Goal: Communication & Community: Answer question/provide support

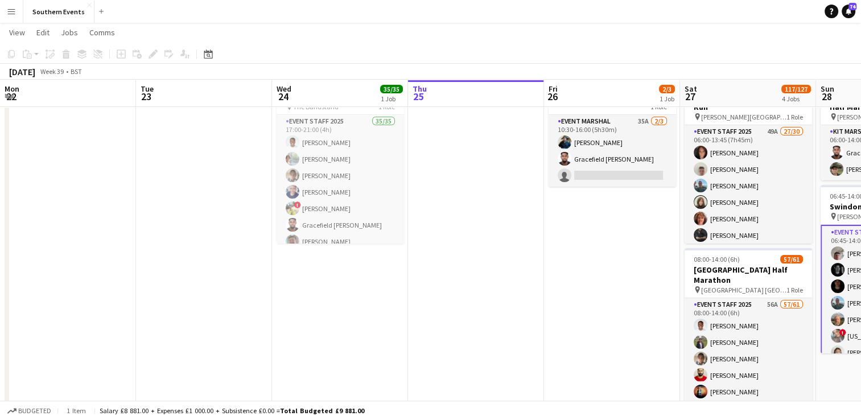
scroll to position [0, 272]
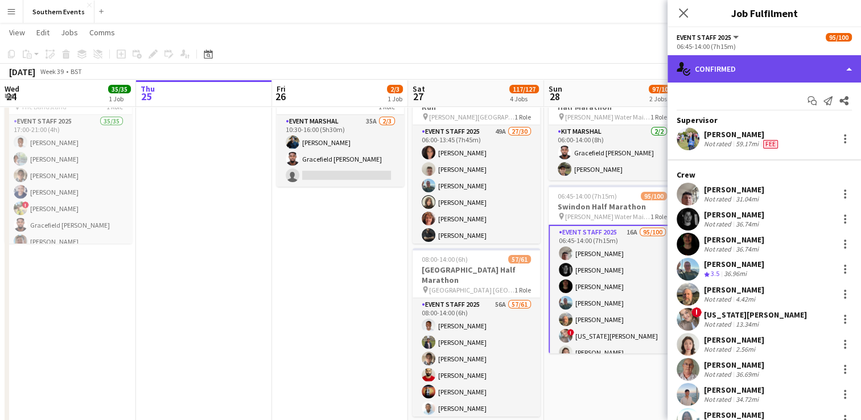
click at [733, 75] on div "single-neutral-actions-check-2 Confirmed" at bounding box center [763, 68] width 193 height 27
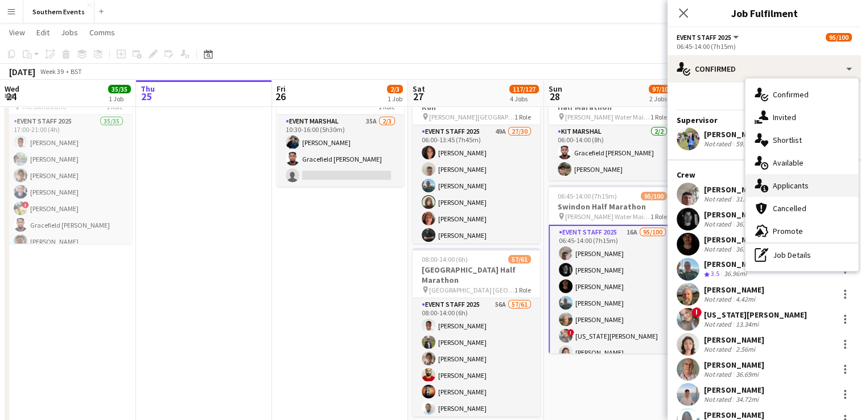
click at [789, 185] on span "Applicants" at bounding box center [790, 185] width 36 height 10
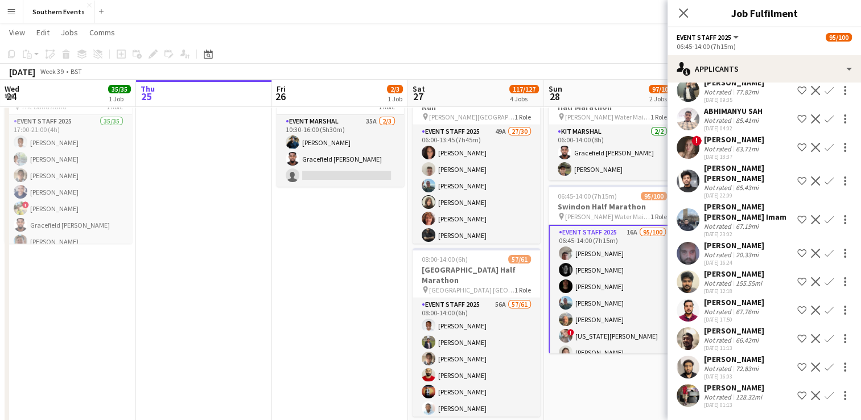
scroll to position [0, 0]
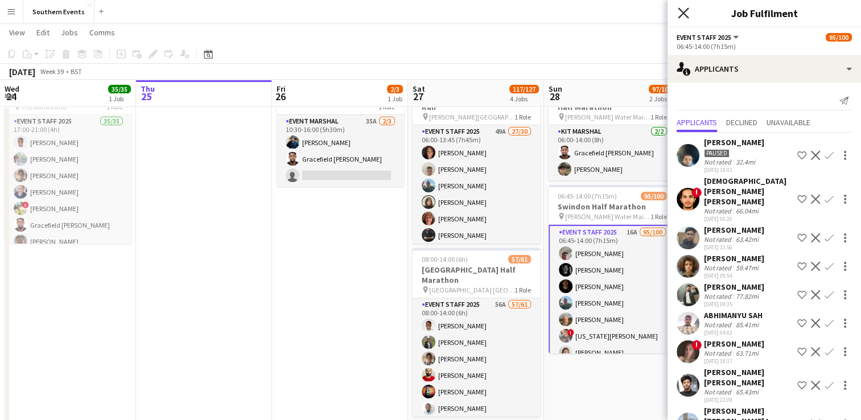
click at [684, 15] on icon at bounding box center [682, 12] width 11 height 11
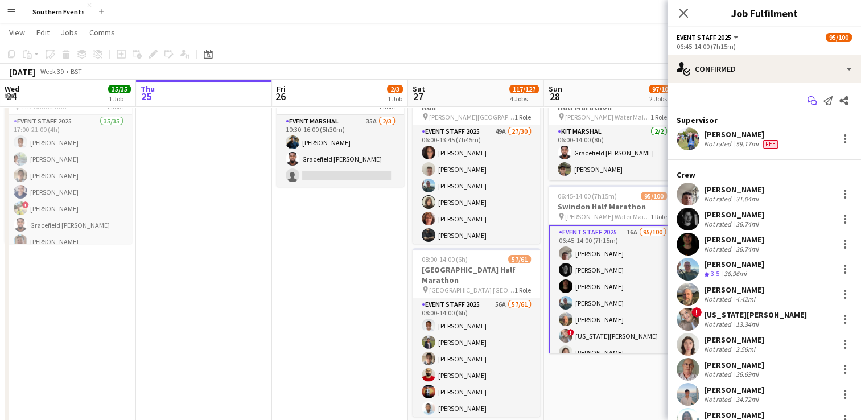
click at [807, 101] on icon "Start chat" at bounding box center [811, 100] width 9 height 9
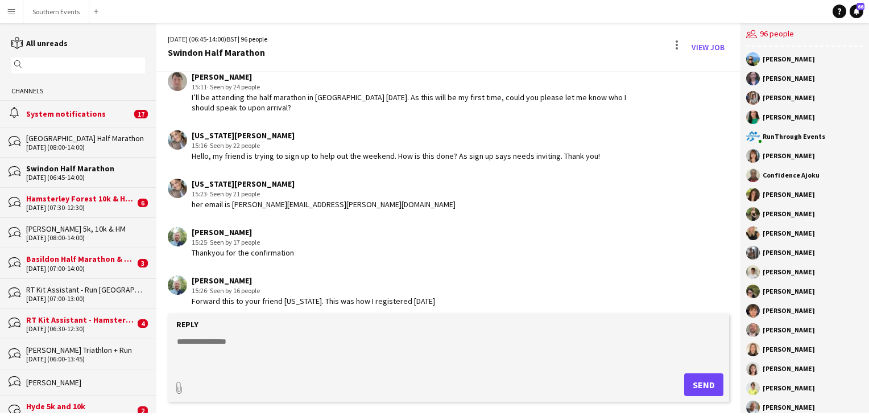
scroll to position [2434, 0]
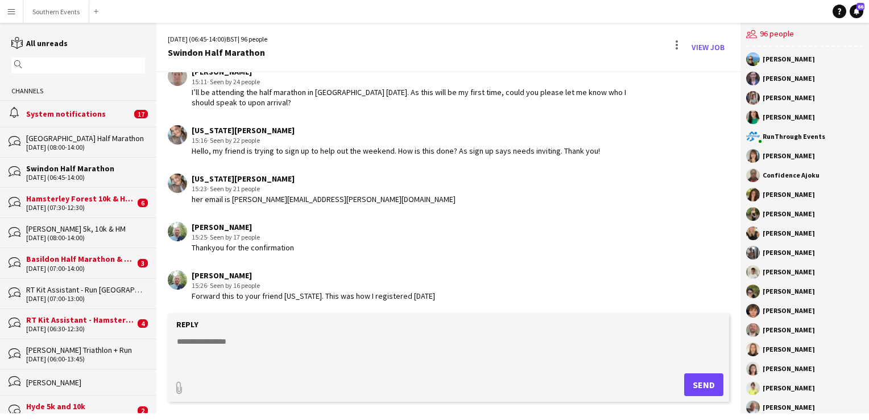
click at [203, 341] on textarea at bounding box center [451, 351] width 550 height 30
paste textarea "**********"
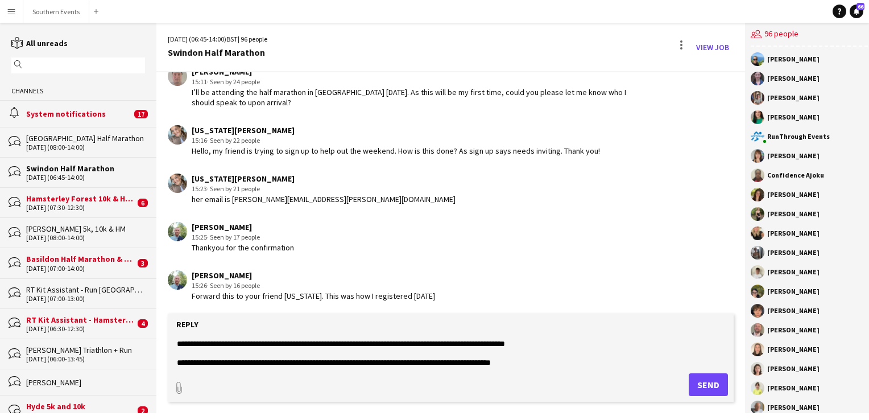
scroll to position [101, 0]
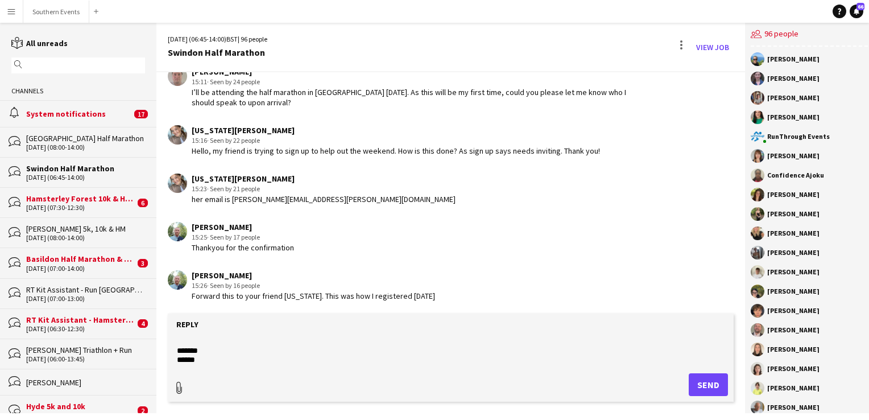
type textarea "**********"
type input "**********"
click at [692, 379] on span "Upload Upload" at bounding box center [694, 384] width 49 height 14
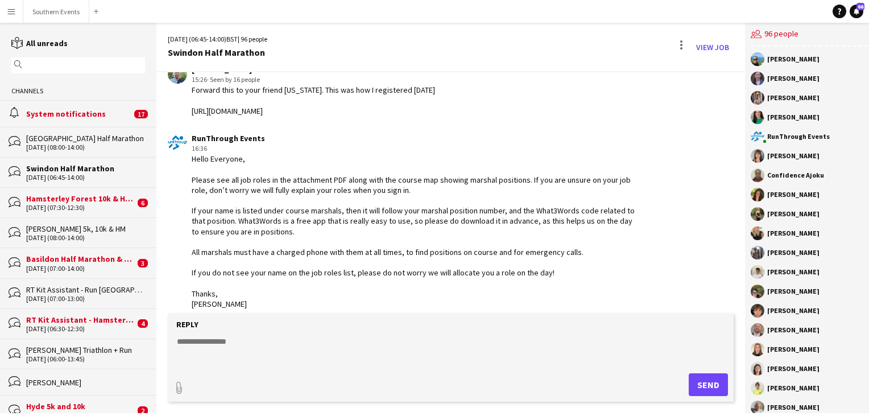
scroll to position [2736, 0]
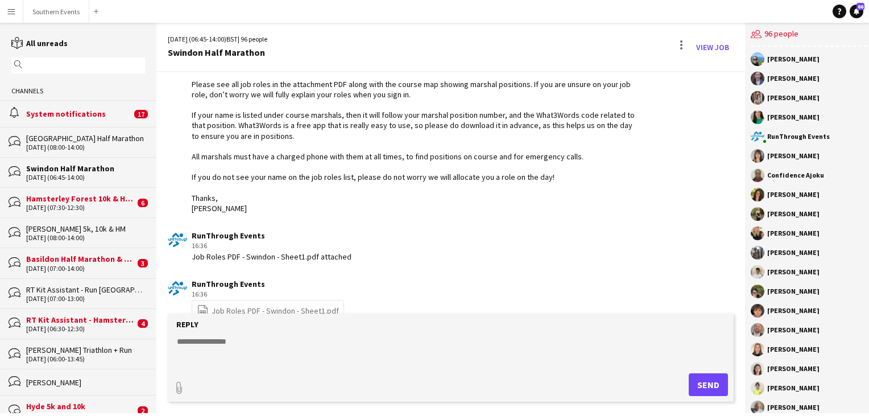
click at [213, 345] on textarea at bounding box center [451, 351] width 550 height 30
click at [218, 361] on textarea "**********" at bounding box center [451, 351] width 550 height 30
click at [375, 360] on textarea "**********" at bounding box center [451, 351] width 550 height 30
type textarea "**********"
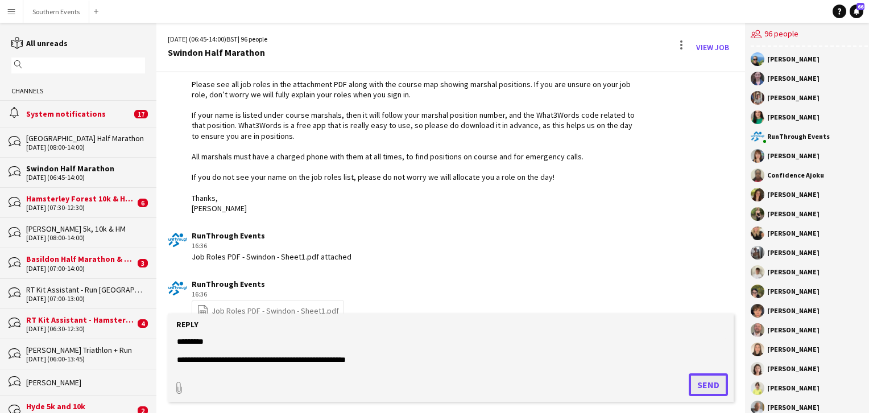
click at [696, 381] on button "Send" at bounding box center [708, 384] width 39 height 23
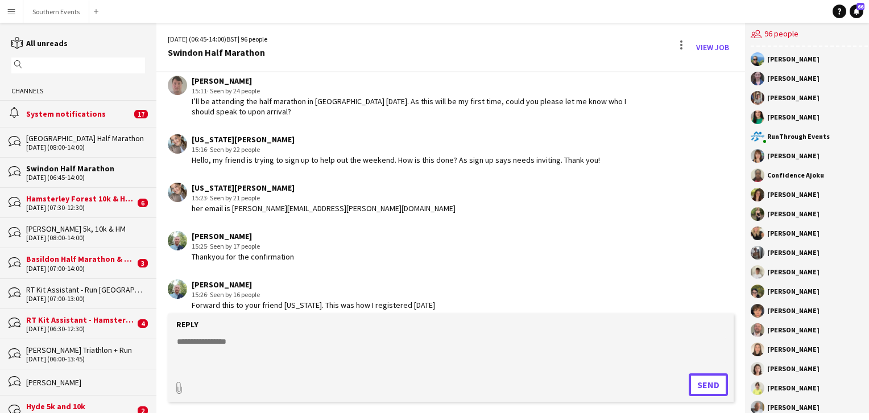
scroll to position [2424, 0]
drag, startPoint x: 229, startPoint y: 188, endPoint x: 332, endPoint y: 192, distance: 102.4
click at [332, 204] on div "her email is [PERSON_NAME][EMAIL_ADDRESS][PERSON_NAME][DOMAIN_NAME]" at bounding box center [324, 209] width 264 height 10
drag, startPoint x: 332, startPoint y: 192, endPoint x: 336, endPoint y: 216, distance: 24.9
click at [336, 232] on div "[PERSON_NAME] 15:25 · Seen by 17 people Thankyou for the confirmation" at bounding box center [403, 247] width 471 height 31
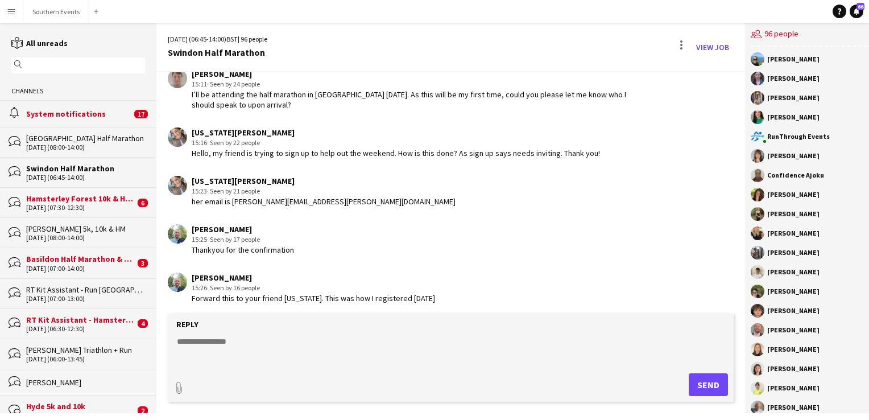
scroll to position [2432, 0]
drag, startPoint x: 231, startPoint y: 176, endPoint x: 340, endPoint y: 179, distance: 108.7
click at [340, 179] on div "[US_STATE][PERSON_NAME] 15:23 · Seen by 21 people her email is [PERSON_NAME][EM…" at bounding box center [403, 191] width 471 height 31
copy div "[EMAIL_ADDRESS][PERSON_NAME][DOMAIN_NAME]"
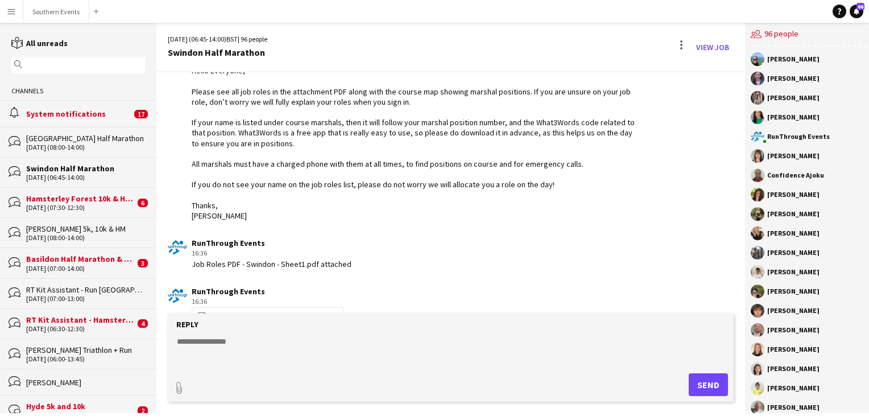
scroll to position [2744, 0]
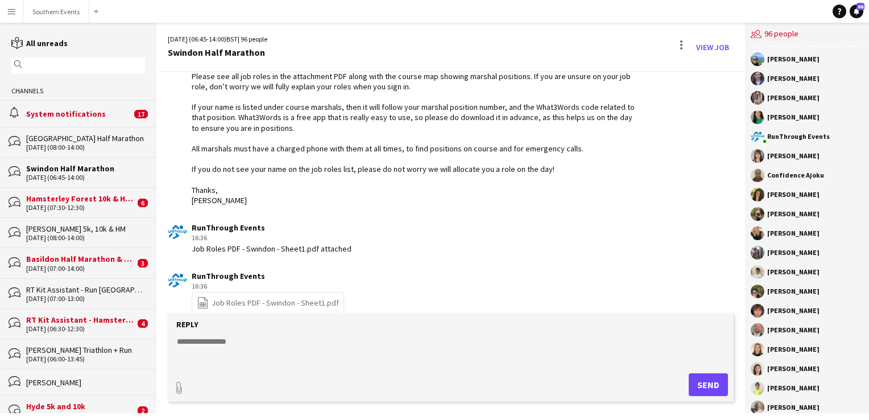
click at [230, 337] on textarea at bounding box center [451, 351] width 550 height 30
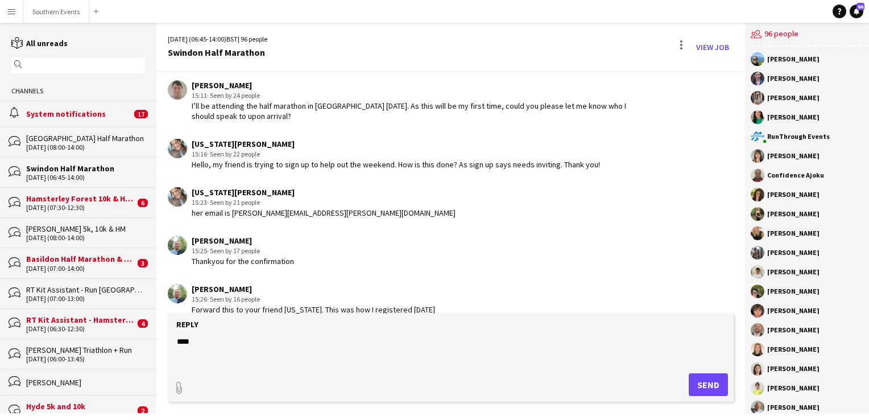
scroll to position [2376, 0]
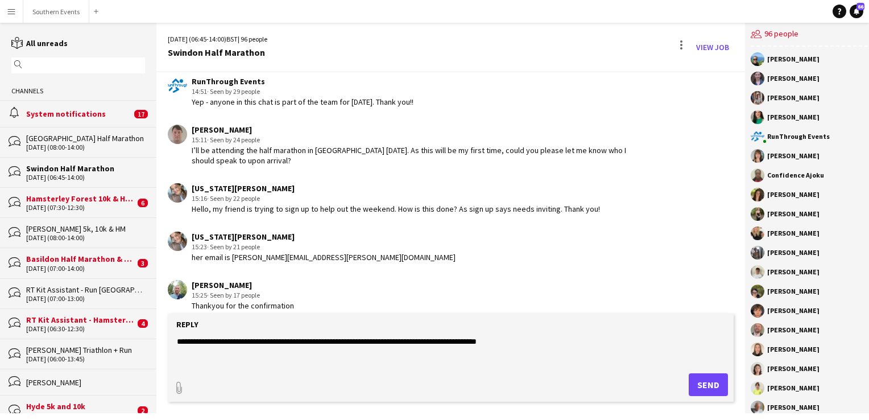
type textarea "**********"
click at [692, 384] on button "Send" at bounding box center [708, 384] width 39 height 23
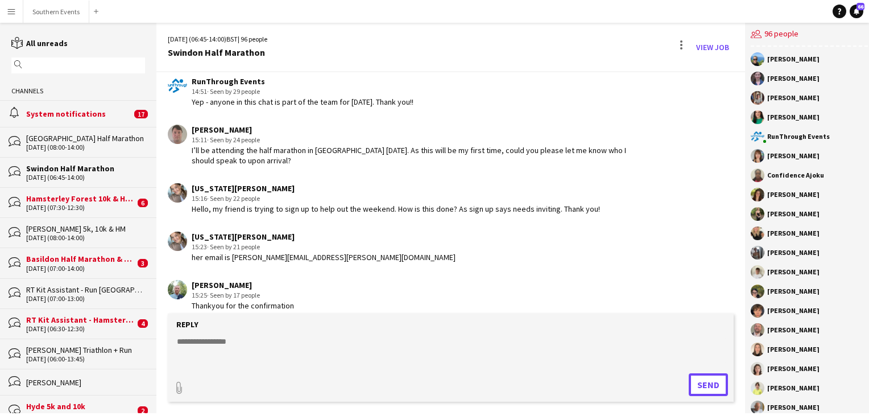
scroll to position [2853, 0]
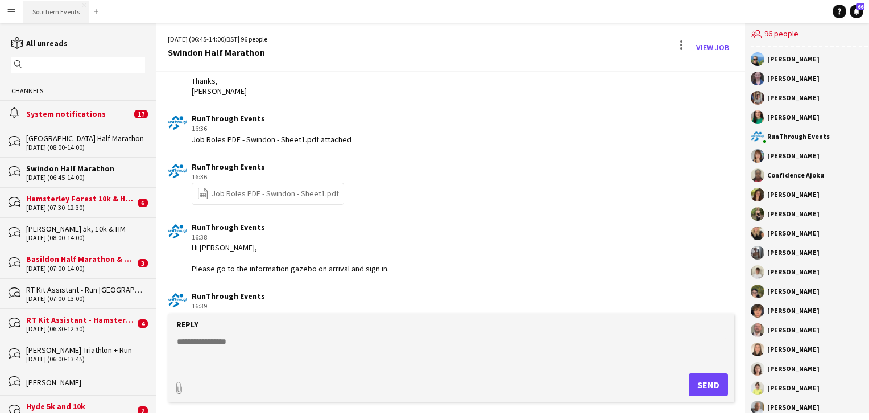
click at [43, 14] on button "Southern Events Close" at bounding box center [56, 12] width 66 height 22
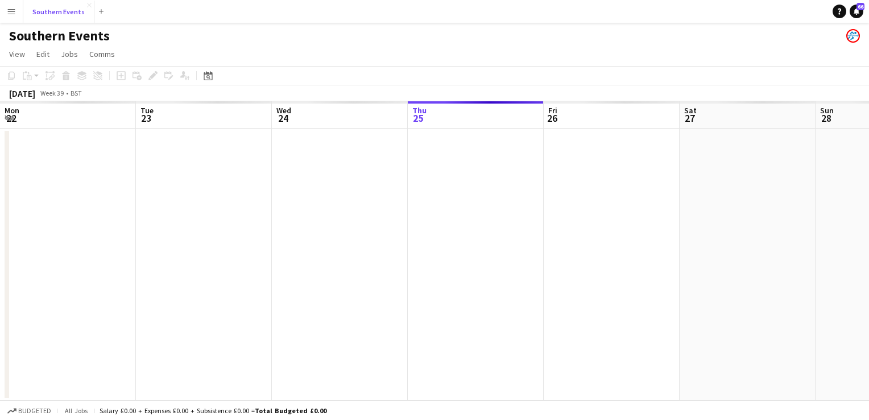
scroll to position [0, 272]
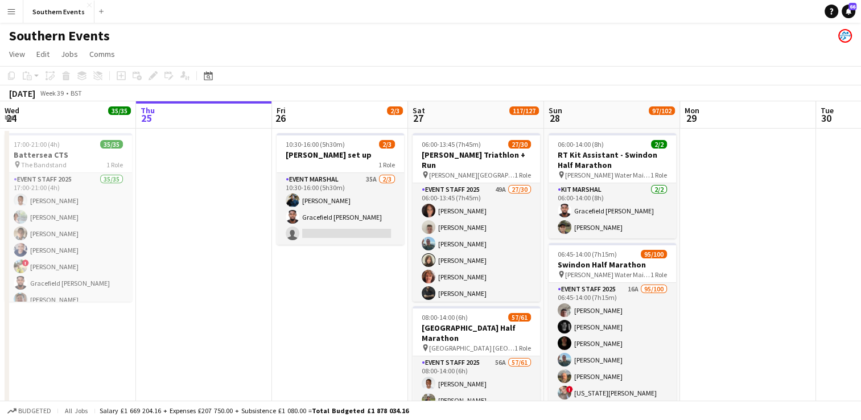
click at [10, 10] on app-icon "Menu" at bounding box center [11, 11] width 9 height 9
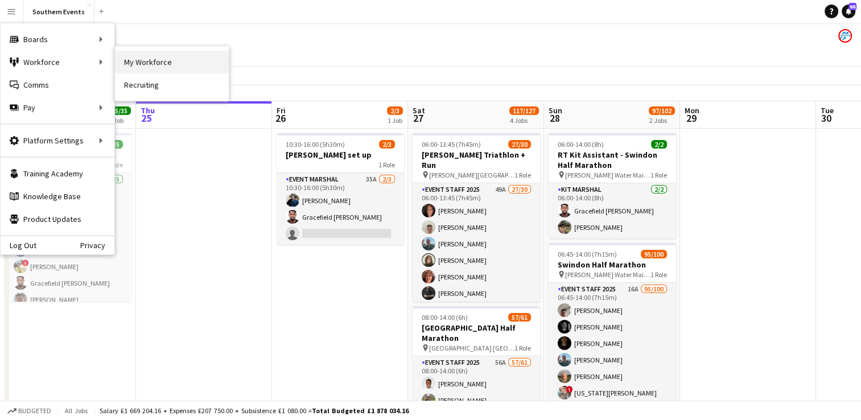
click at [127, 67] on link "My Workforce" at bounding box center [172, 62] width 114 height 23
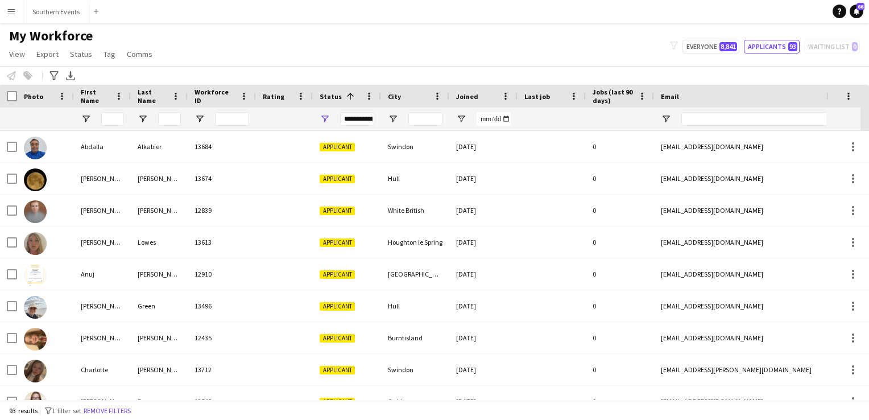
click at [13, 13] on app-icon "Menu" at bounding box center [11, 11] width 9 height 9
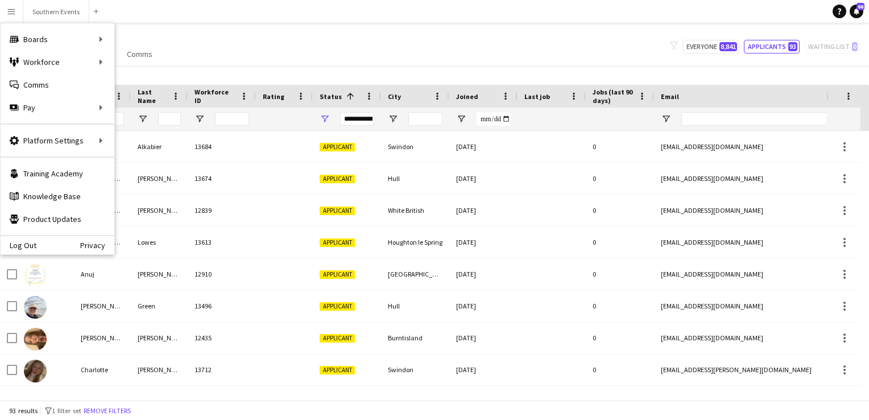
click at [223, 49] on div "My Workforce View Views Default view New view Update view Delete view Edit name…" at bounding box center [434, 46] width 869 height 39
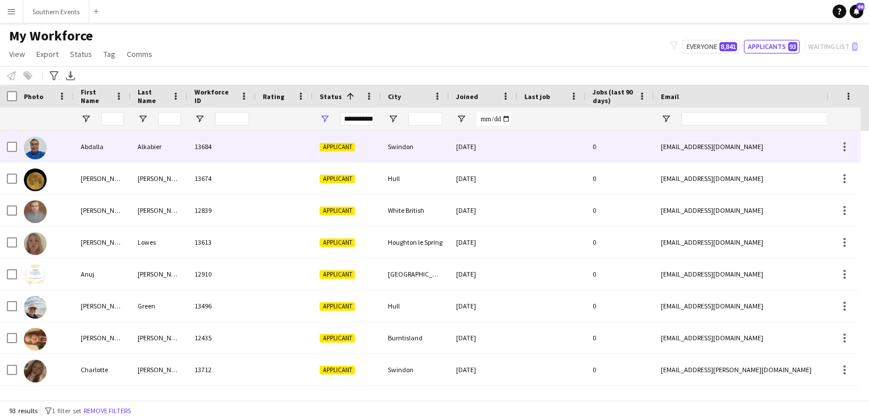
click at [224, 151] on div "13684" at bounding box center [222, 146] width 68 height 31
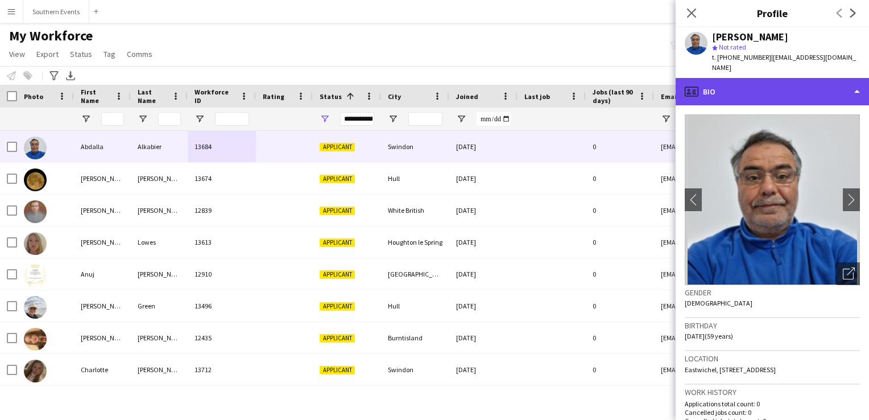
click at [755, 78] on div "profile Bio" at bounding box center [772, 91] width 193 height 27
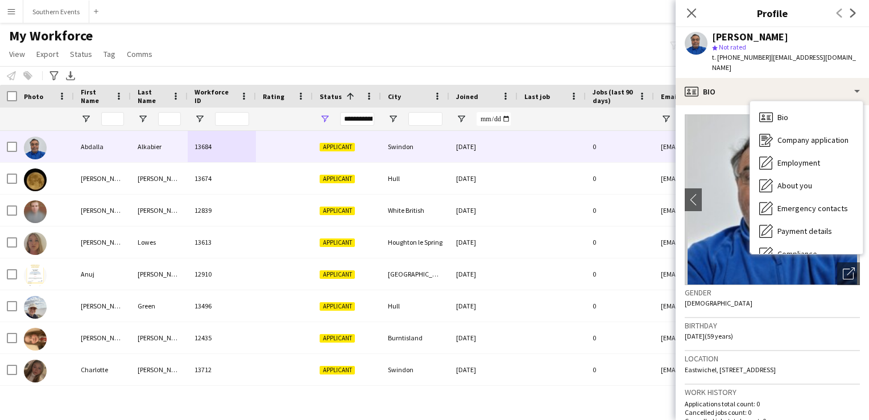
click at [229, 76] on div "Notify workforce Add to tag Select at least one crew to tag him or her. Advance…" at bounding box center [434, 75] width 869 height 19
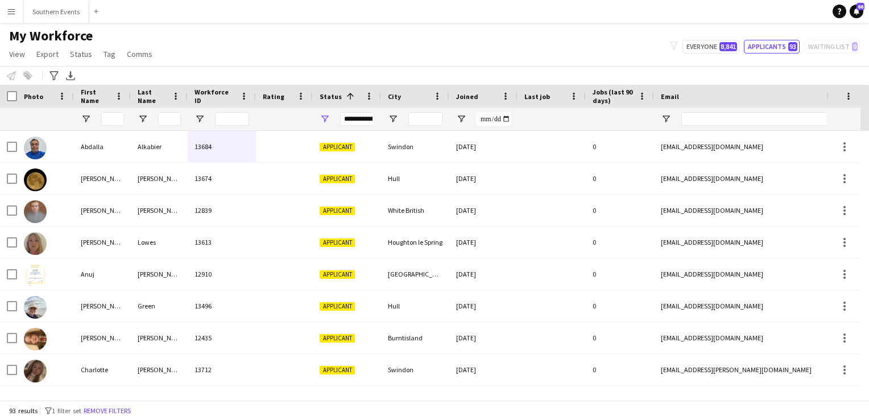
click at [16, 11] on button "Menu" at bounding box center [11, 11] width 23 height 23
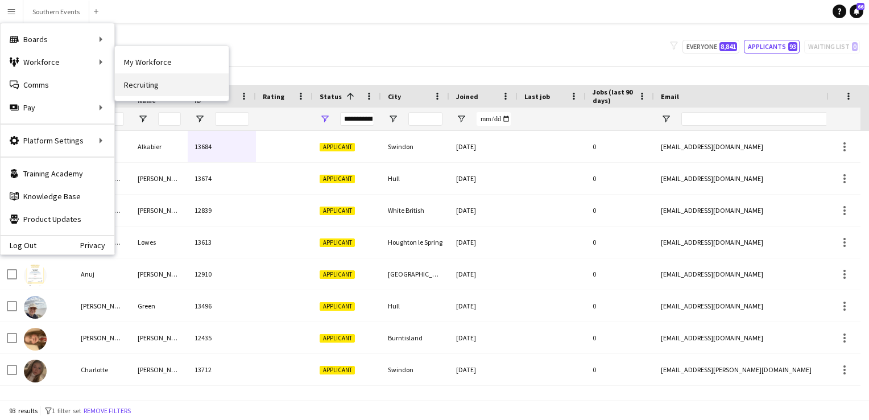
click at [139, 76] on link "Recruiting" at bounding box center [172, 84] width 114 height 23
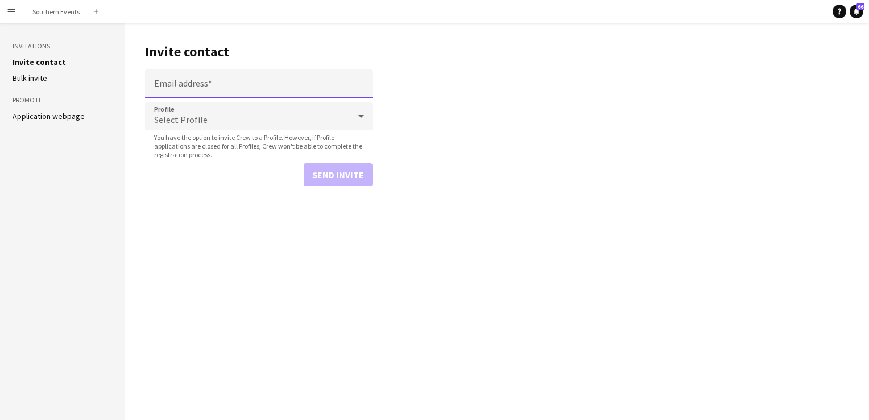
click at [176, 81] on input "Email address" at bounding box center [259, 83] width 228 height 28
paste input "**********"
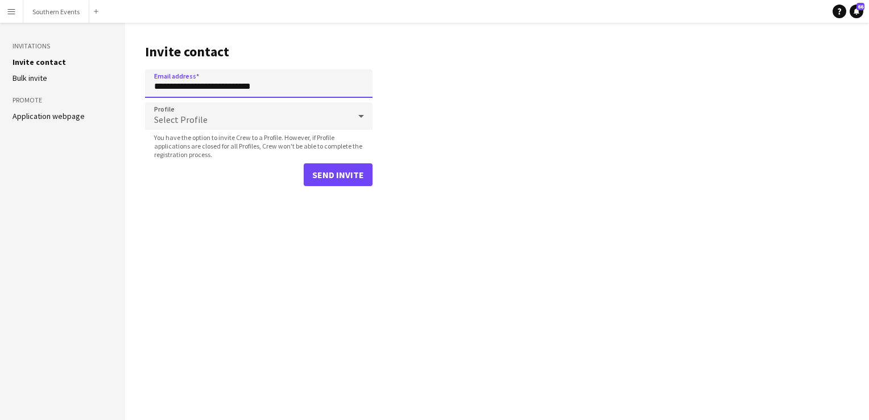
type input "**********"
click at [181, 114] on span "Select Profile" at bounding box center [180, 119] width 53 height 11
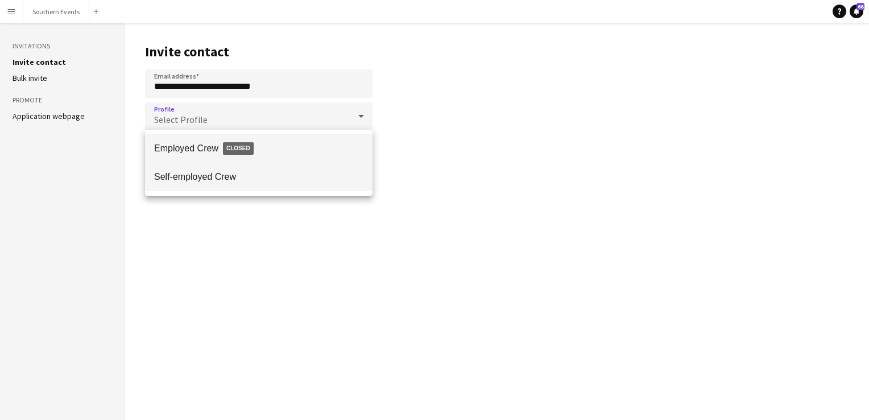
click at [196, 183] on mat-option "Self-employed Crew" at bounding box center [259, 177] width 228 height 28
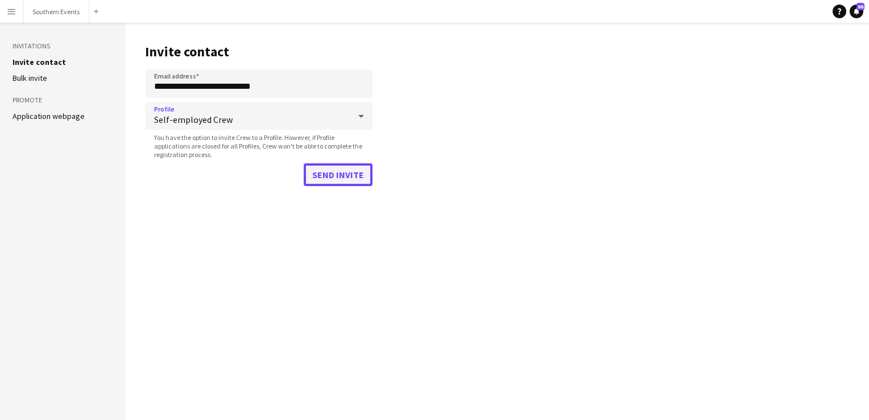
click at [325, 173] on button "Send invite" at bounding box center [338, 174] width 69 height 23
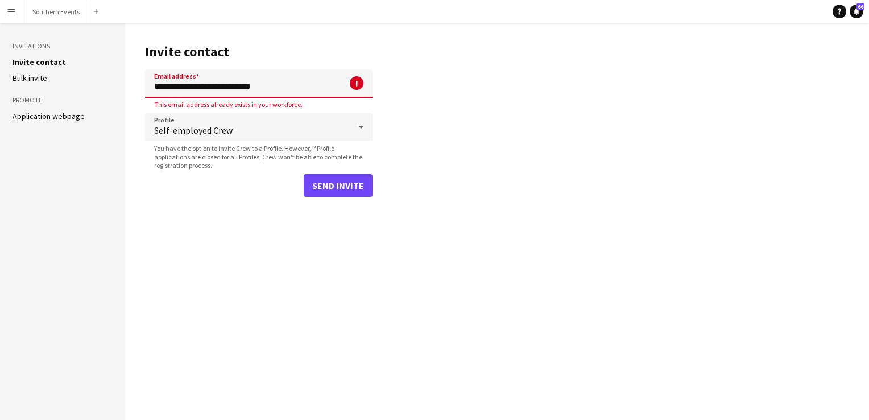
click at [11, 16] on button "Menu" at bounding box center [11, 11] width 23 height 23
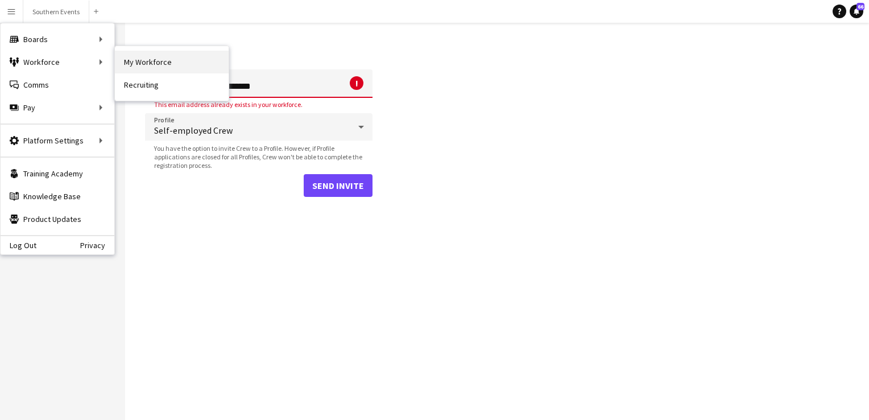
click at [145, 65] on link "My Workforce" at bounding box center [172, 62] width 114 height 23
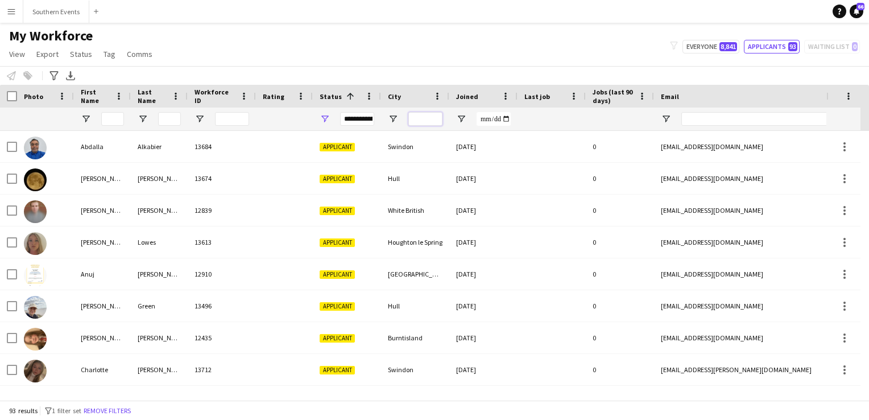
click at [423, 117] on input "City Filter Input" at bounding box center [425, 119] width 34 height 14
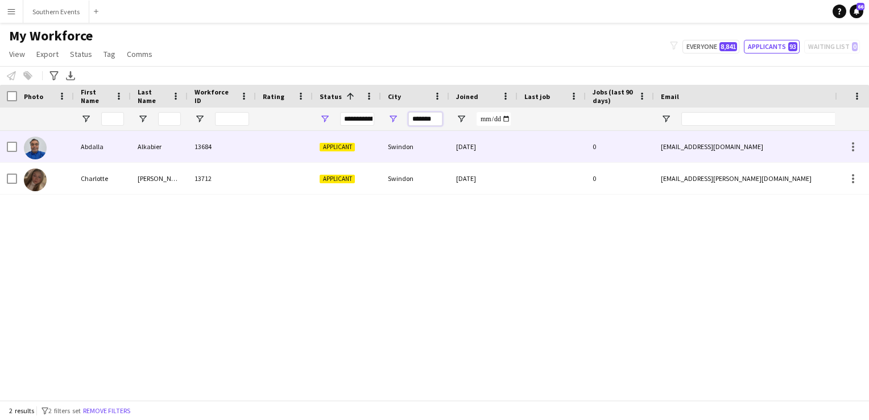
type input "*******"
click at [254, 147] on div "13684" at bounding box center [222, 146] width 68 height 31
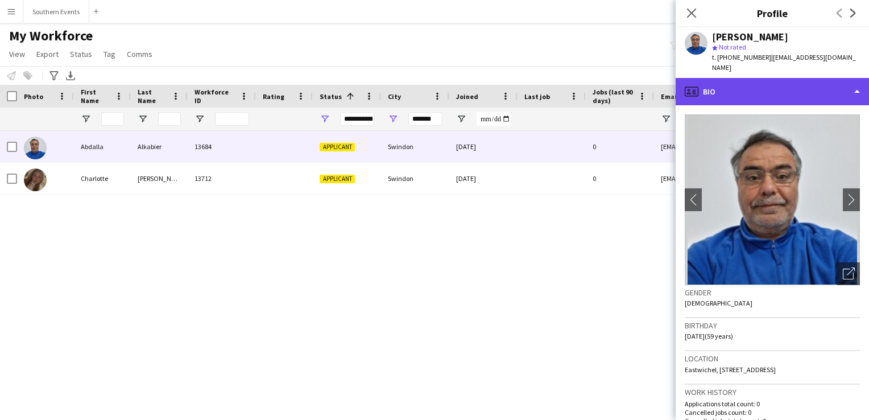
click at [729, 83] on div "profile Bio" at bounding box center [772, 91] width 193 height 27
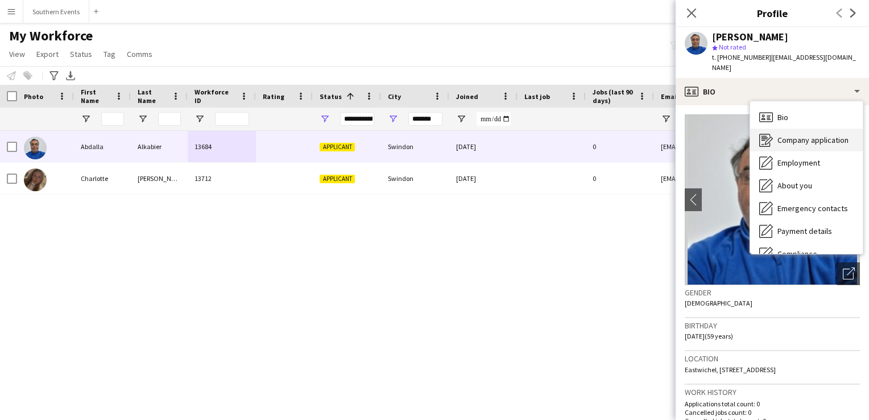
click at [792, 135] on span "Company application" at bounding box center [813, 140] width 71 height 10
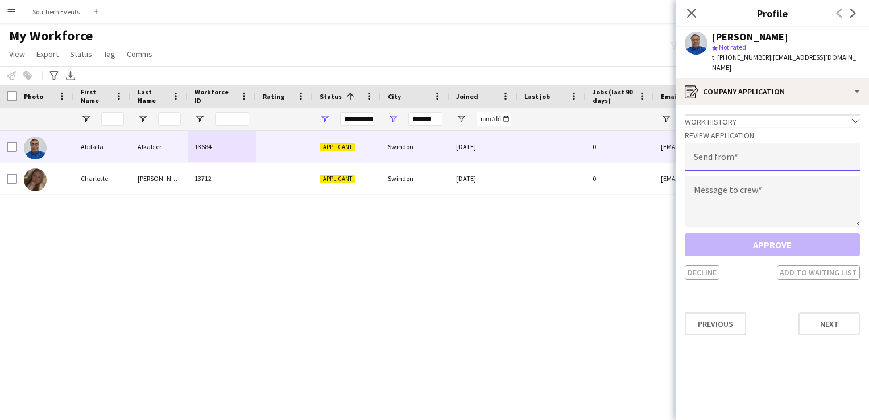
click at [720, 143] on input "email" at bounding box center [772, 157] width 175 height 28
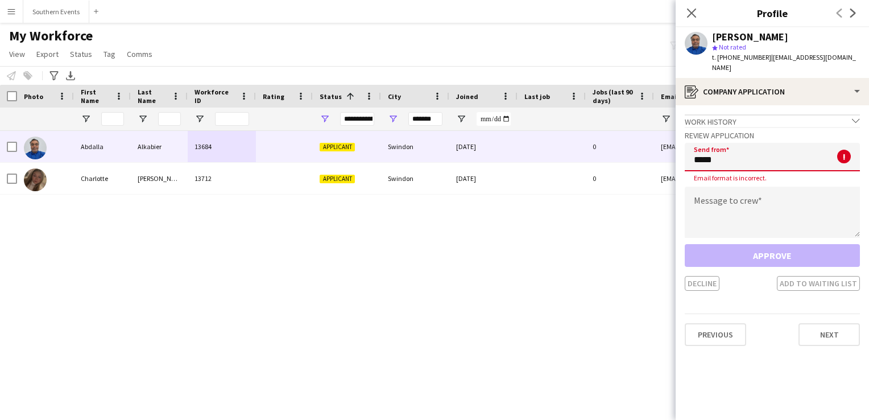
type input "**********"
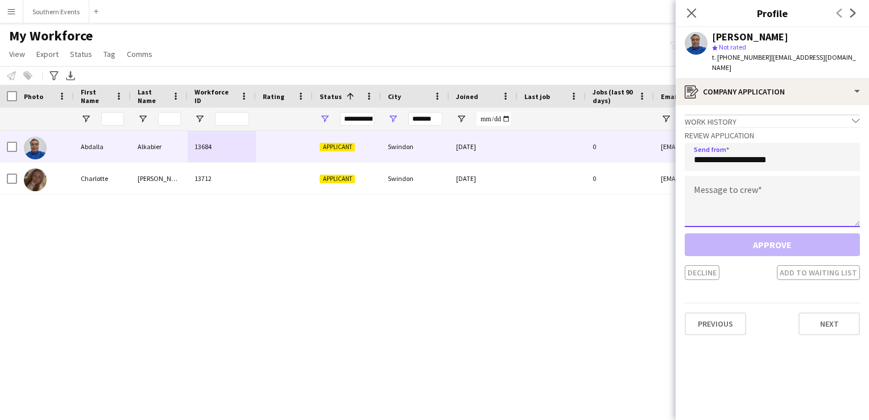
click at [715, 193] on textarea at bounding box center [772, 201] width 175 height 51
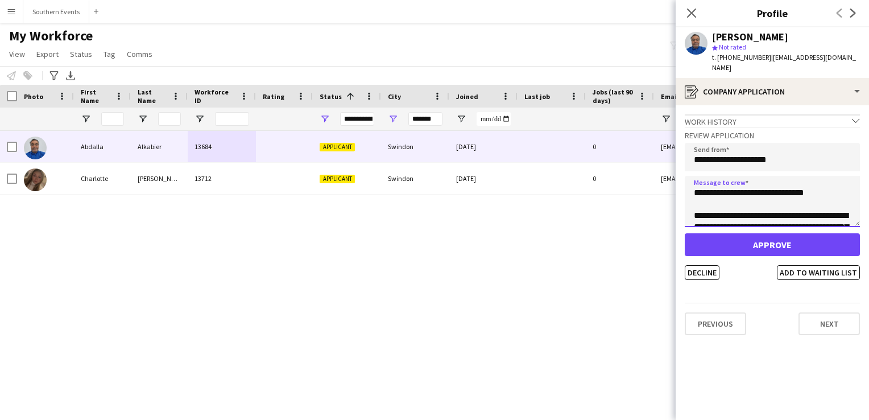
drag, startPoint x: 728, startPoint y: 206, endPoint x: 691, endPoint y: 162, distance: 57.3
click at [691, 162] on div "**********" at bounding box center [772, 203] width 175 height 153
click at [753, 197] on textarea "**********" at bounding box center [772, 201] width 175 height 51
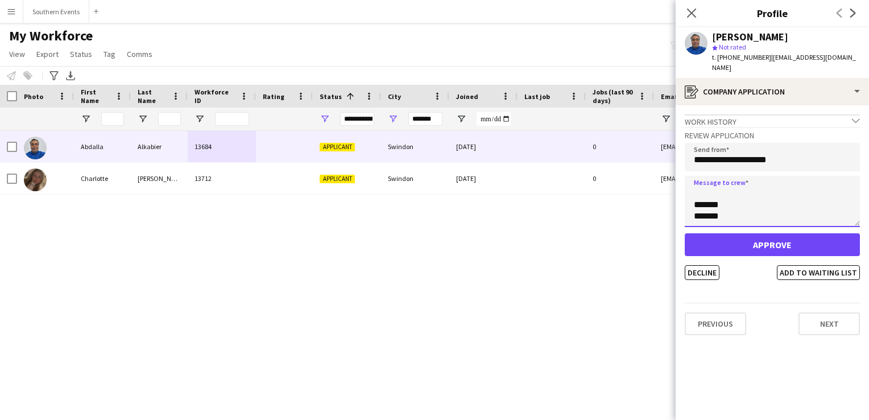
type textarea "**********"
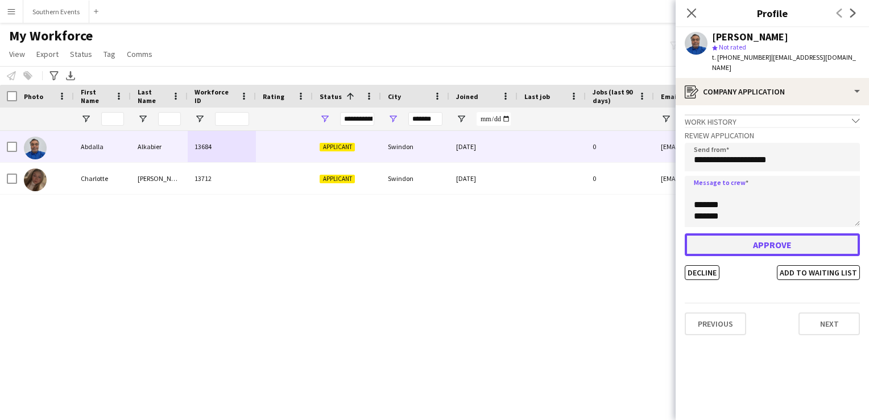
click at [739, 233] on button "Approve" at bounding box center [772, 244] width 175 height 23
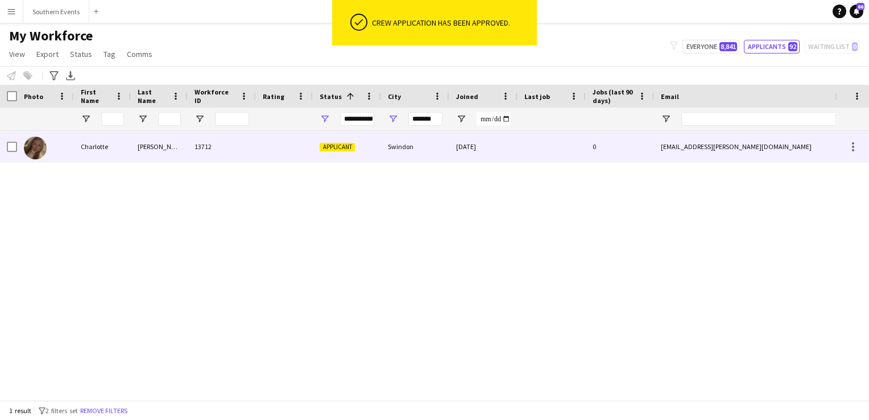
click at [270, 142] on div at bounding box center [284, 146] width 57 height 31
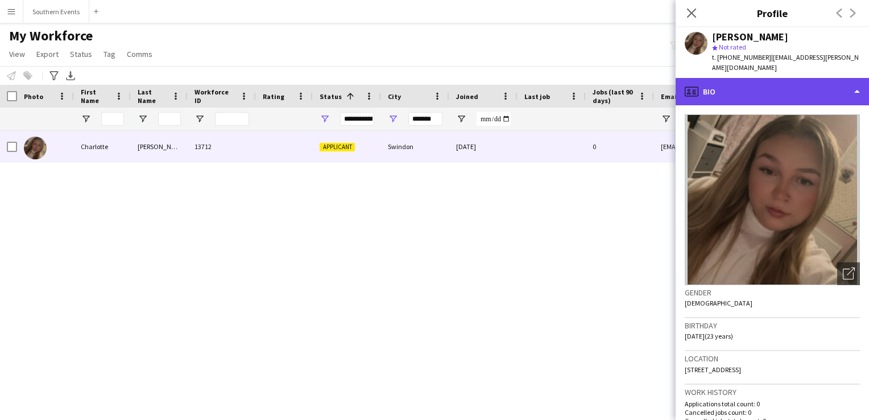
click at [743, 92] on div "profile Bio" at bounding box center [772, 91] width 193 height 27
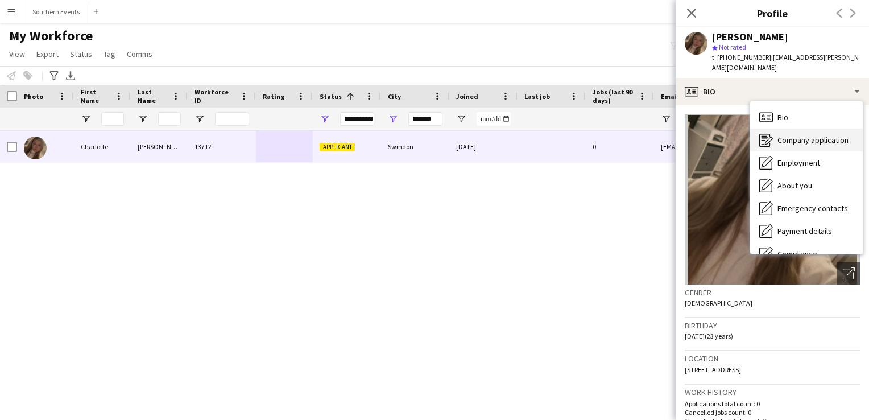
click at [812, 135] on span "Company application" at bounding box center [813, 140] width 71 height 10
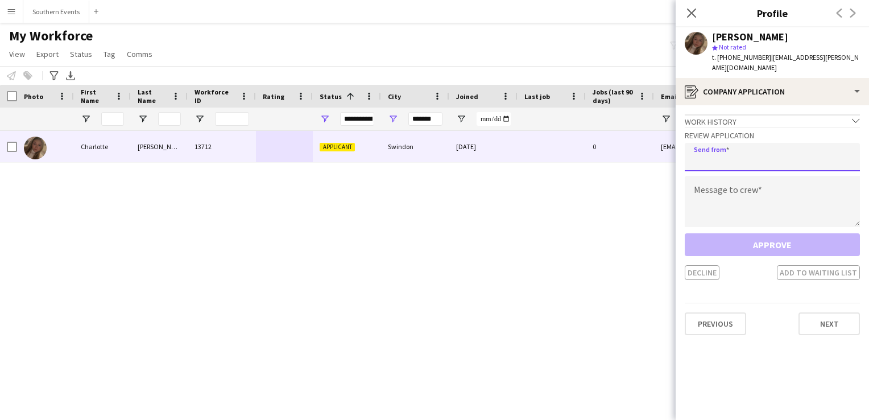
click at [764, 143] on input "email" at bounding box center [772, 157] width 175 height 28
type input "**********"
click at [709, 199] on textarea at bounding box center [772, 201] width 175 height 51
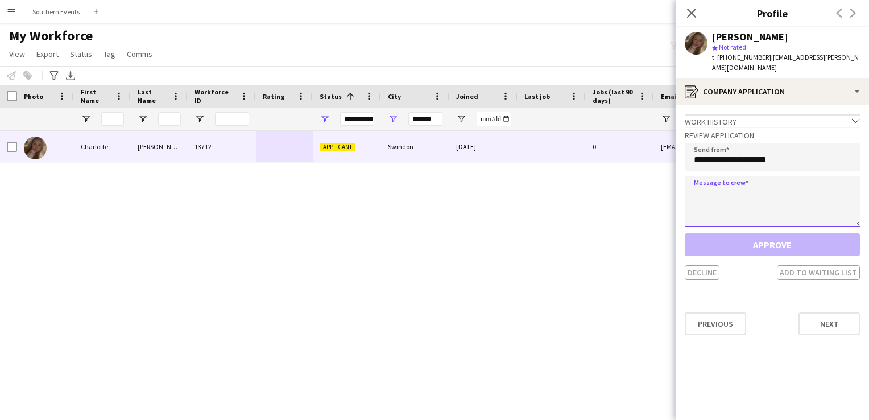
paste textarea "**********"
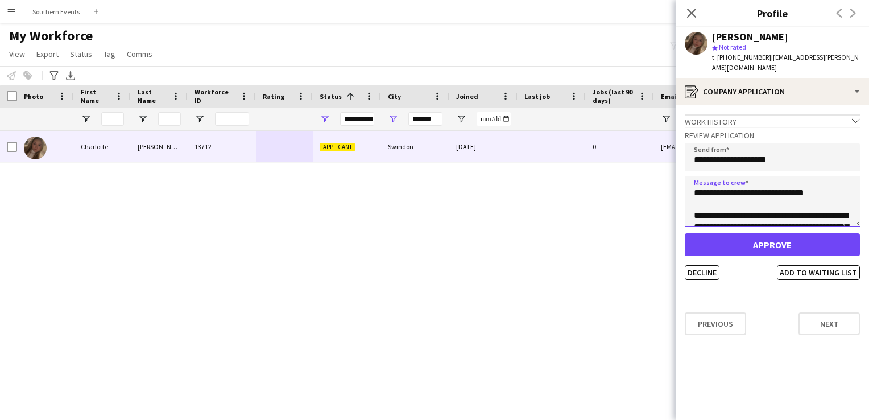
scroll to position [52, 0]
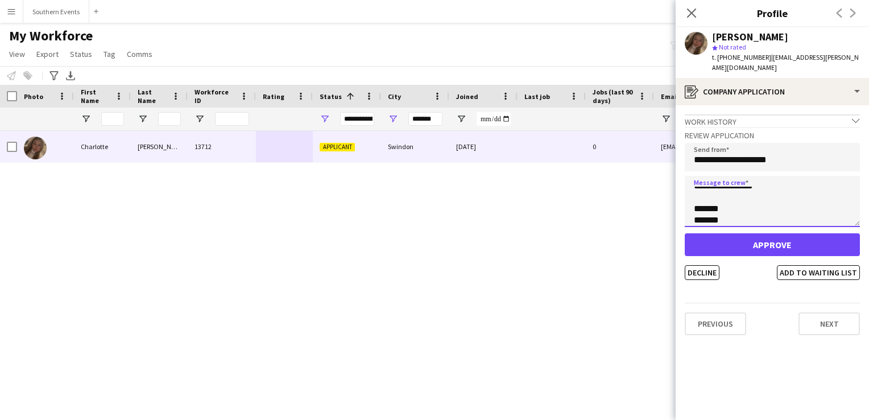
type textarea "**********"
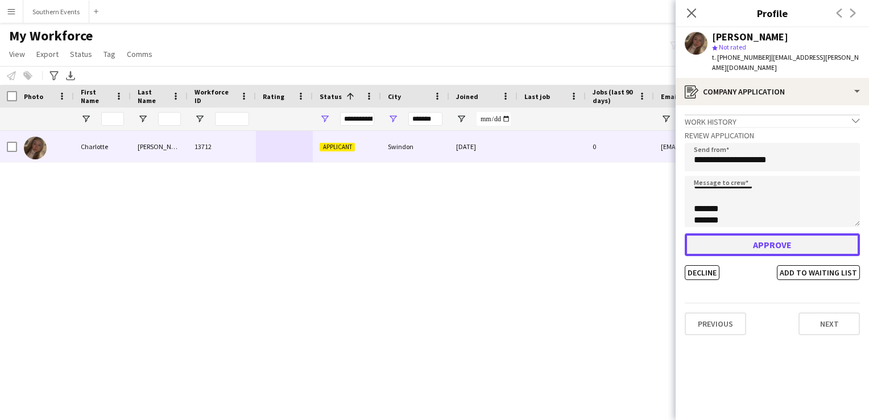
click at [718, 233] on button "Approve" at bounding box center [772, 244] width 175 height 23
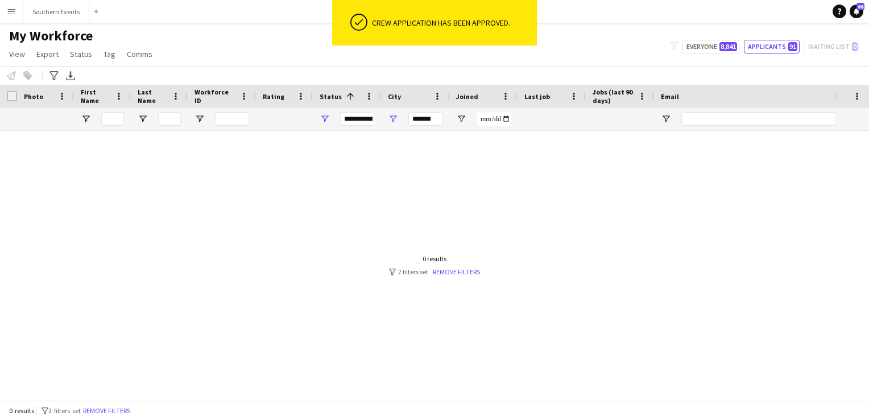
click at [10, 13] on app-icon "Menu" at bounding box center [11, 11] width 9 height 9
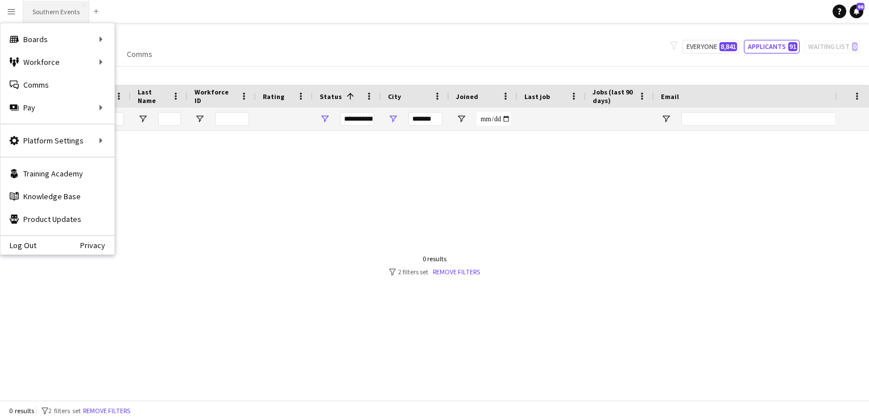
click at [42, 17] on button "Southern Events Close" at bounding box center [56, 12] width 66 height 22
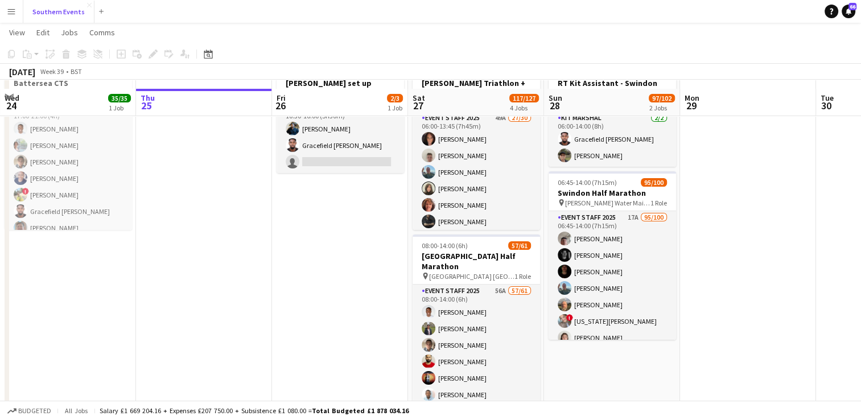
scroll to position [80, 0]
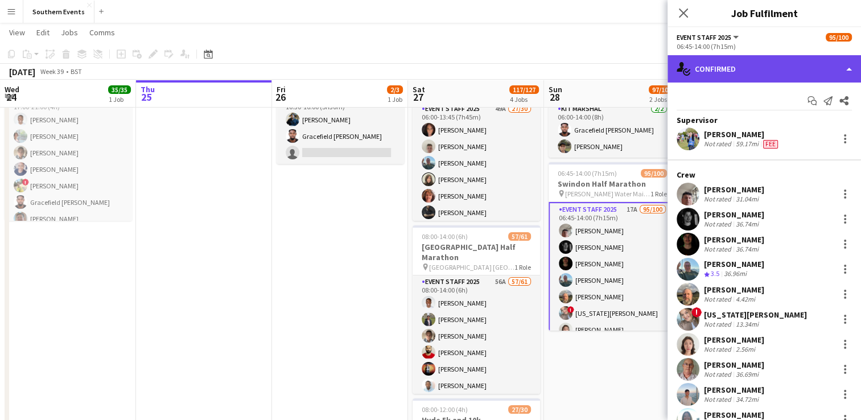
click at [767, 73] on div "single-neutral-actions-check-2 Confirmed" at bounding box center [763, 68] width 193 height 27
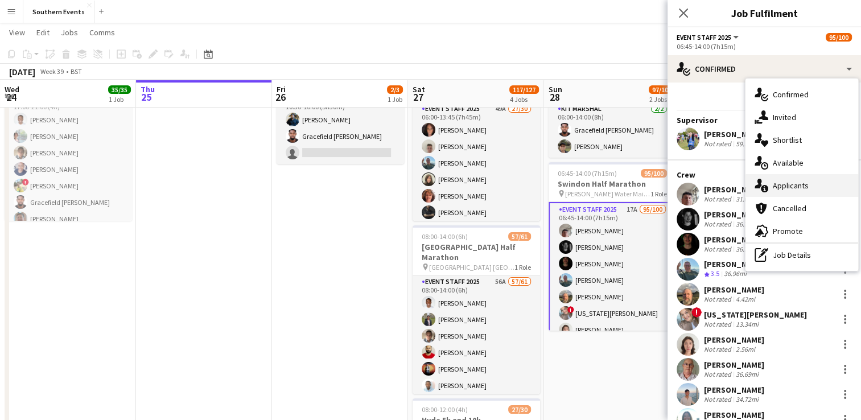
click at [790, 183] on span "Applicants" at bounding box center [790, 185] width 36 height 10
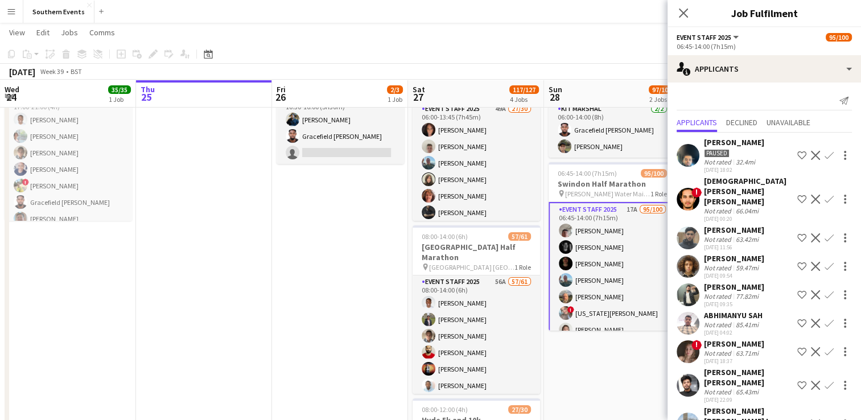
scroll to position [253, 0]
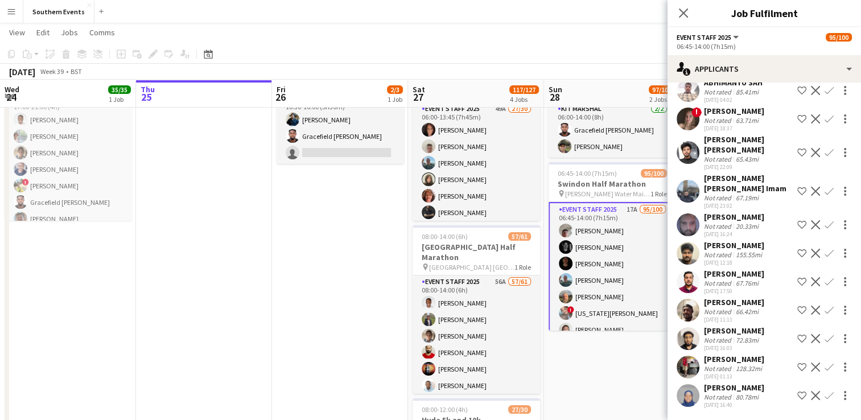
click at [693, 384] on app-user-avatar at bounding box center [687, 395] width 23 height 23
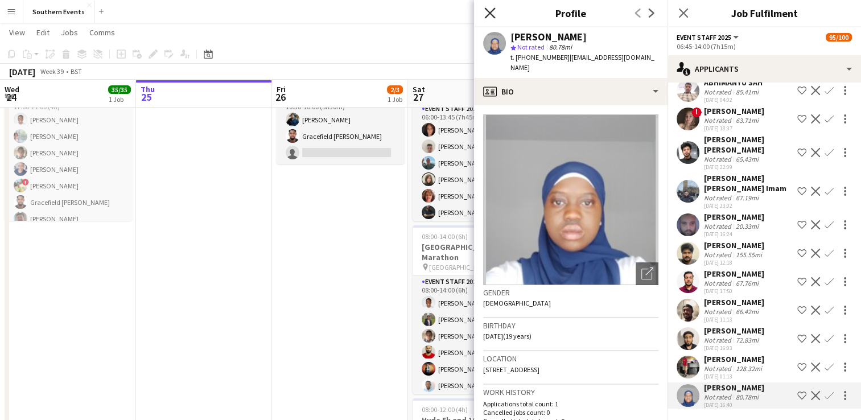
click at [489, 18] on icon "Close pop-in" at bounding box center [489, 12] width 11 height 11
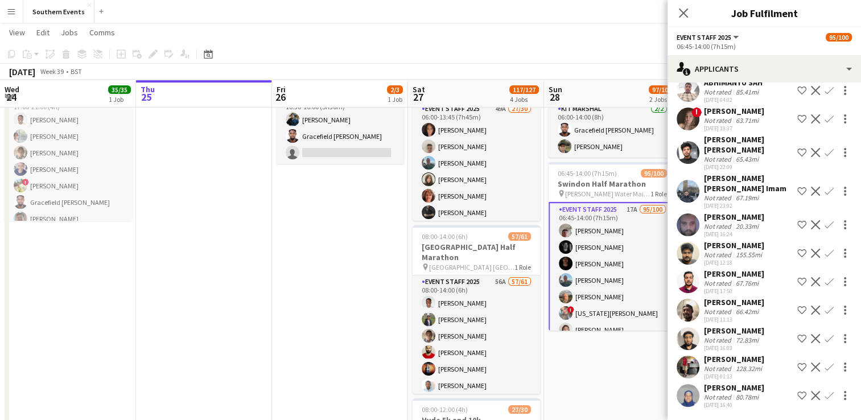
click at [570, 33] on app-page-menu "View Day view expanded Day view collapsed Month view Date picker Jump to [DATE]…" at bounding box center [430, 34] width 861 height 22
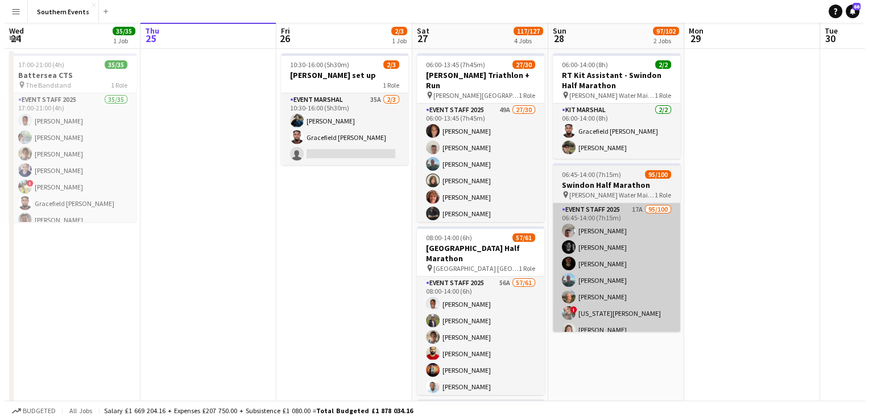
scroll to position [0, 0]
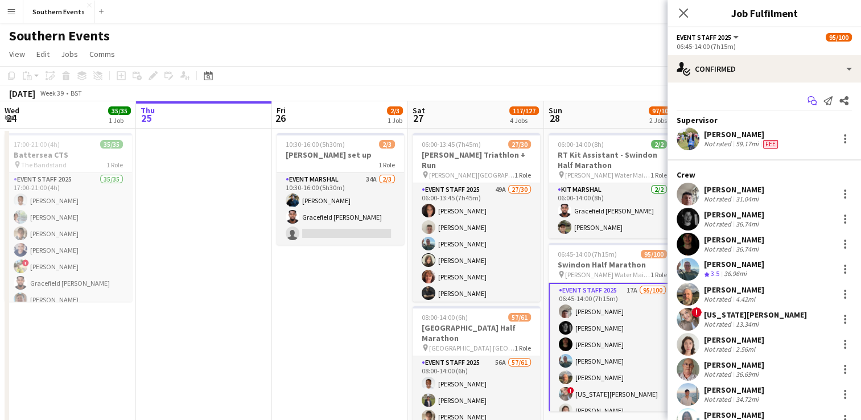
click at [807, 97] on icon "Start chat" at bounding box center [811, 100] width 9 height 9
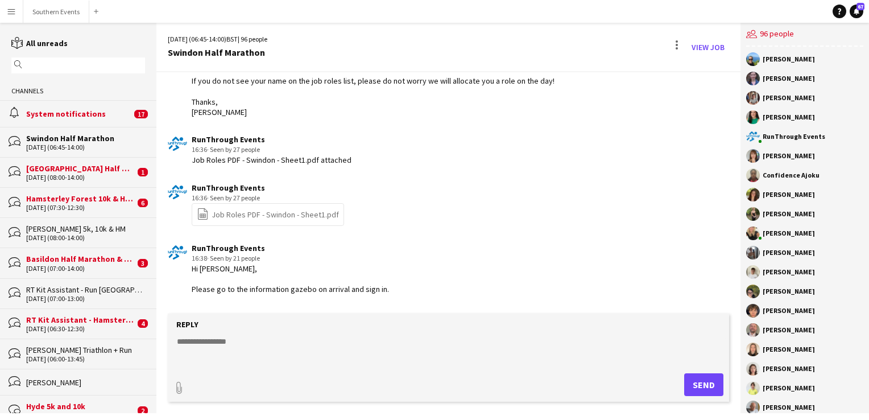
scroll to position [1711, 0]
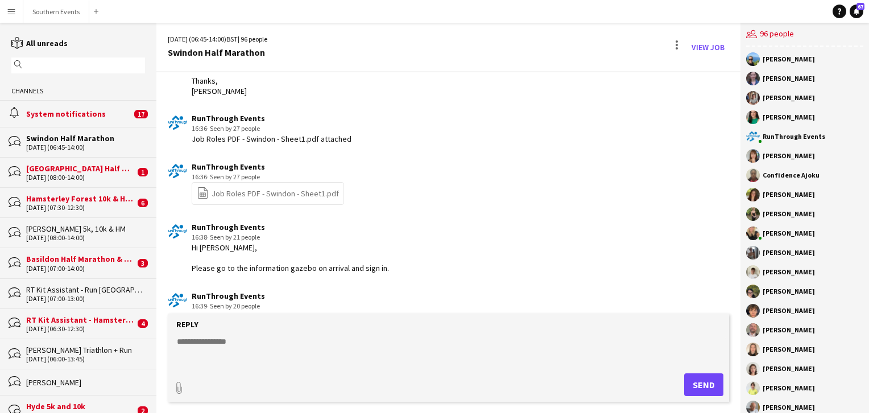
click at [223, 339] on textarea at bounding box center [451, 351] width 550 height 30
paste textarea "**********"
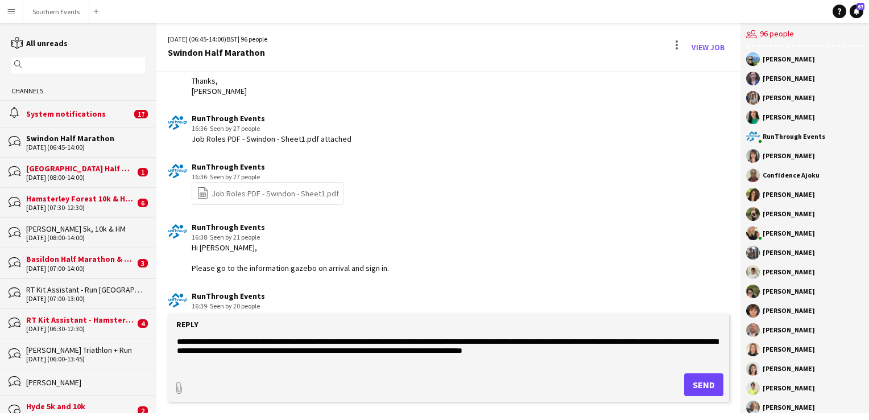
type textarea "**********"
click at [700, 383] on button "Send" at bounding box center [703, 384] width 39 height 23
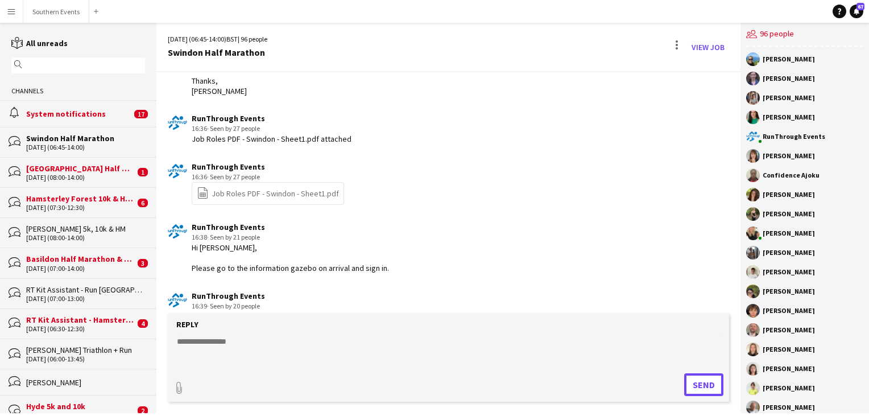
scroll to position [1770, 0]
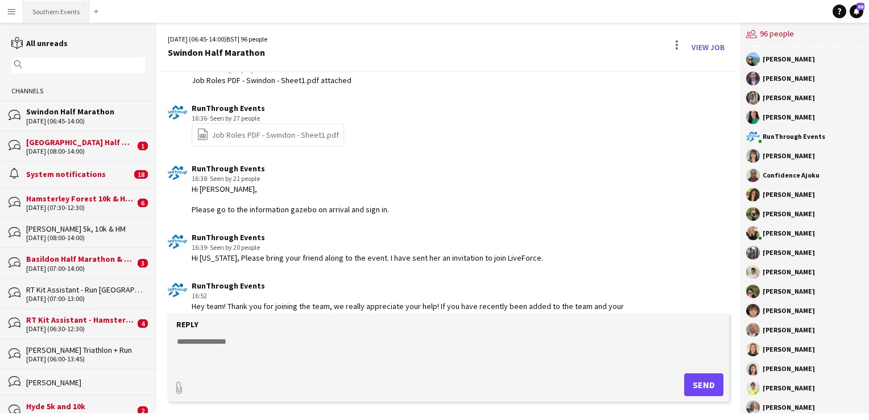
click at [57, 10] on button "Southern Events Close" at bounding box center [56, 12] width 66 height 22
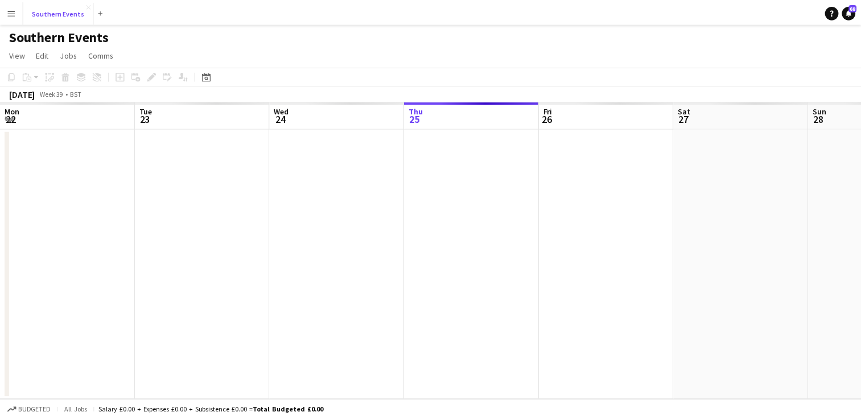
scroll to position [0, 272]
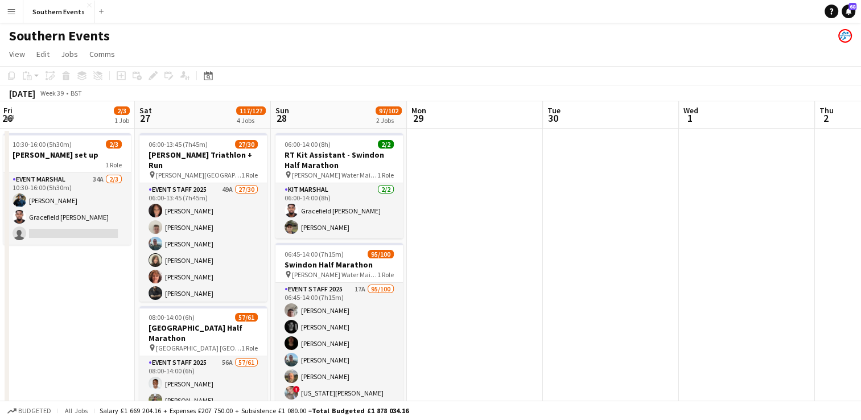
drag, startPoint x: 737, startPoint y: 288, endPoint x: 212, endPoint y: 288, distance: 525.0
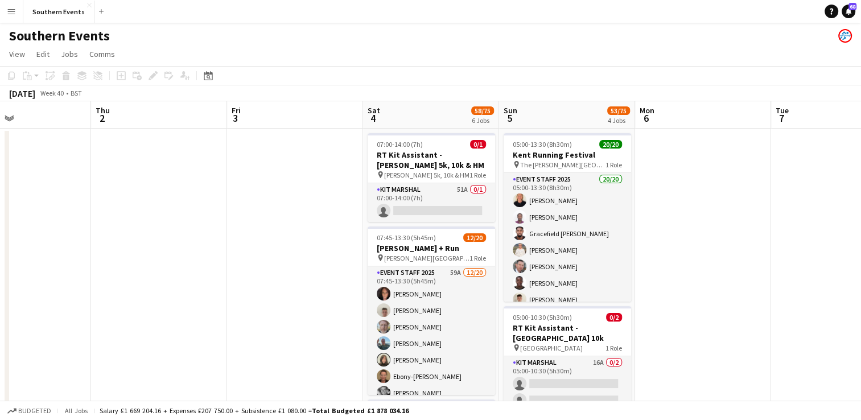
drag, startPoint x: 549, startPoint y: 268, endPoint x: 135, endPoint y: 272, distance: 414.1
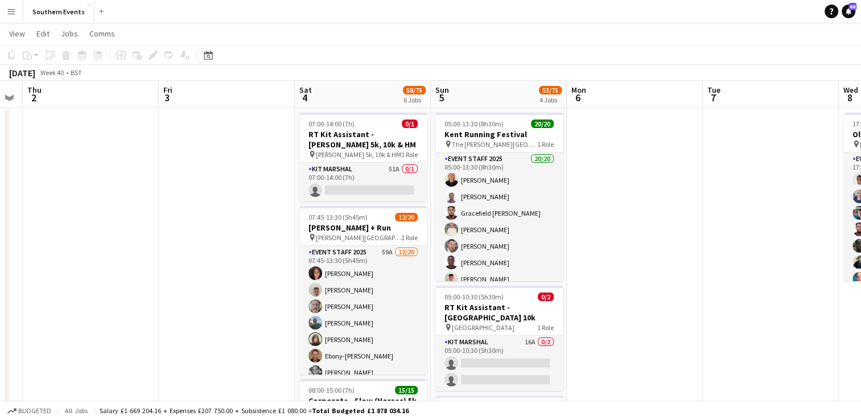
scroll to position [0, 0]
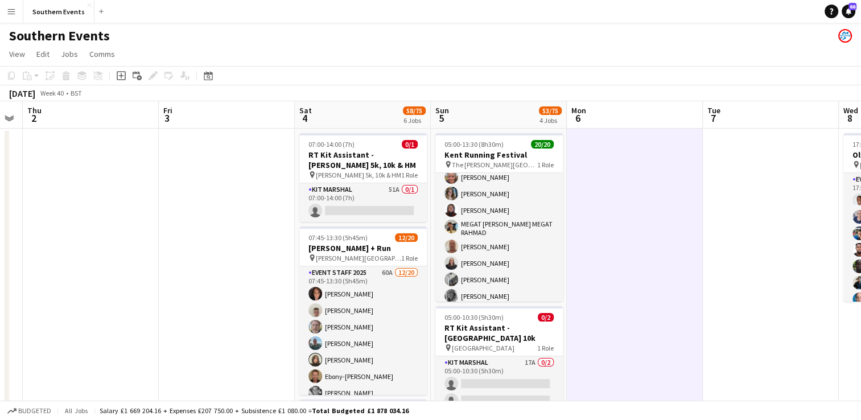
scroll to position [226, 0]
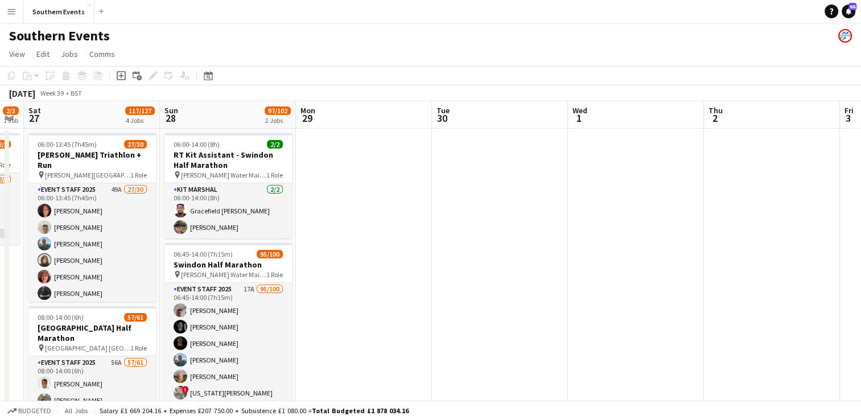
drag, startPoint x: 152, startPoint y: 281, endPoint x: 829, endPoint y: 233, distance: 679.2
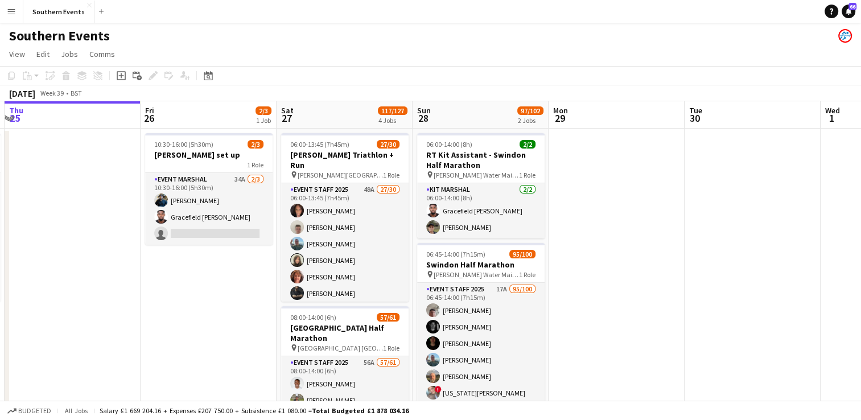
scroll to position [0, 254]
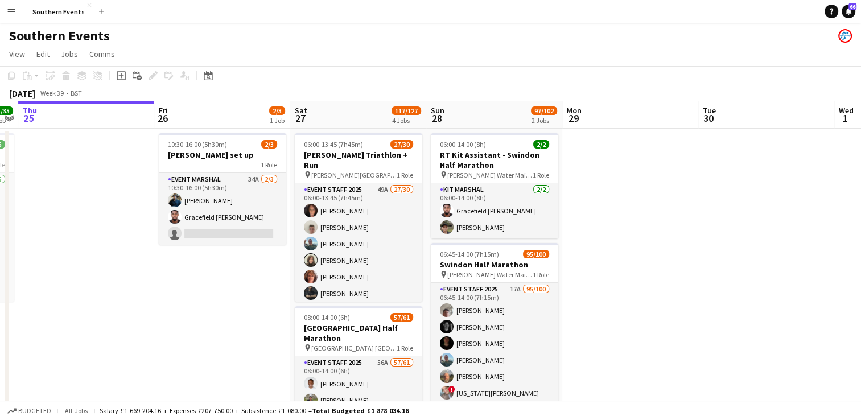
drag, startPoint x: 455, startPoint y: 246, endPoint x: 718, endPoint y: 222, distance: 264.4
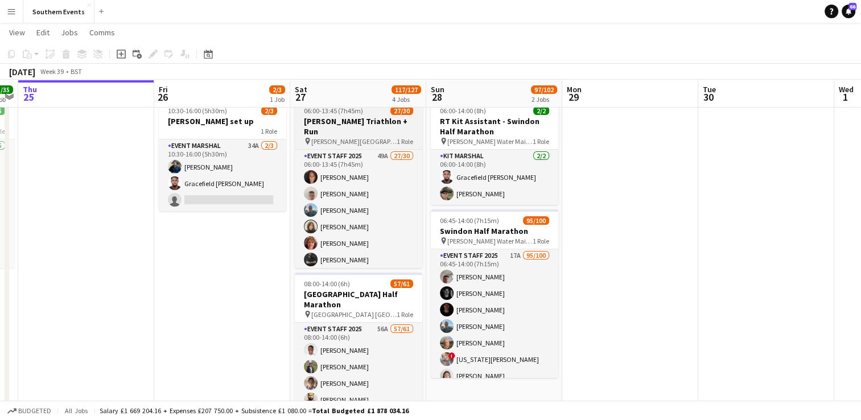
scroll to position [0, 0]
